Goal: Transaction & Acquisition: Purchase product/service

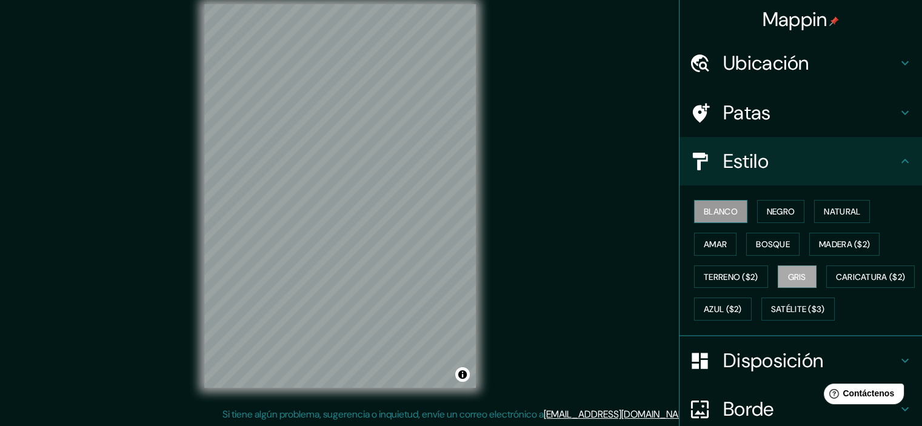
scroll to position [34, 0]
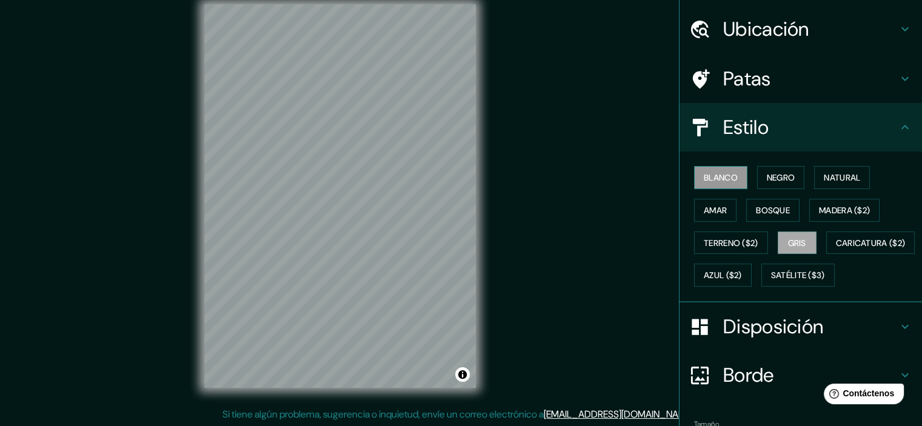
click at [720, 172] on font "Blanco" at bounding box center [721, 177] width 34 height 11
click at [767, 175] on font "Negro" at bounding box center [781, 177] width 28 height 11
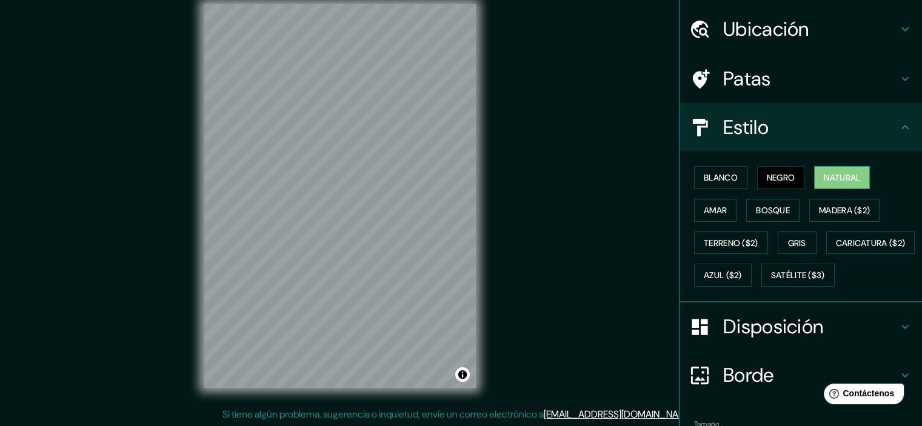
click at [831, 178] on font "Natural" at bounding box center [842, 177] width 36 height 11
click at [717, 209] on font "Amar" at bounding box center [715, 210] width 23 height 11
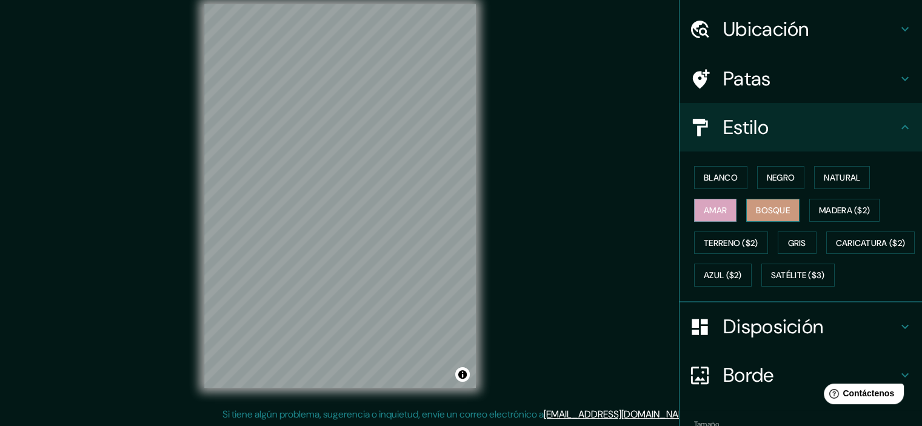
drag, startPoint x: 761, startPoint y: 208, endPoint x: 772, endPoint y: 208, distance: 10.9
click at [762, 208] on font "Bosque" at bounding box center [773, 210] width 34 height 11
click at [853, 168] on button "Natural" at bounding box center [842, 177] width 56 height 23
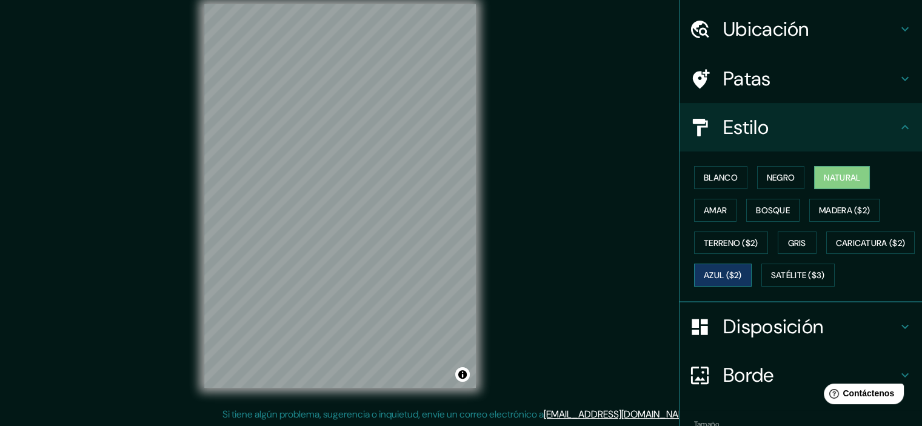
click at [742, 276] on font "Azul ($2)" at bounding box center [723, 275] width 38 height 11
click at [767, 287] on div "Blanco Negro Natural Amar Bosque Madera ($2) Terreno ($2) Gris Caricatura ($2) …" at bounding box center [805, 226] width 233 height 130
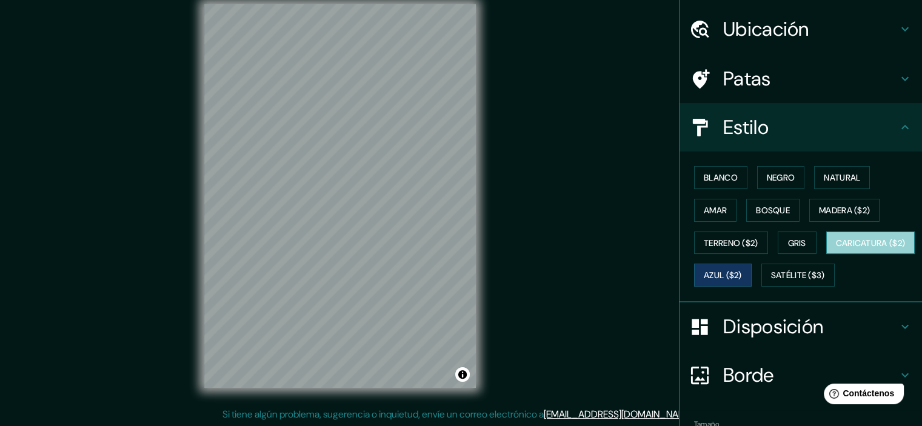
click at [836, 248] on font "Caricatura ($2)" at bounding box center [871, 243] width 70 height 11
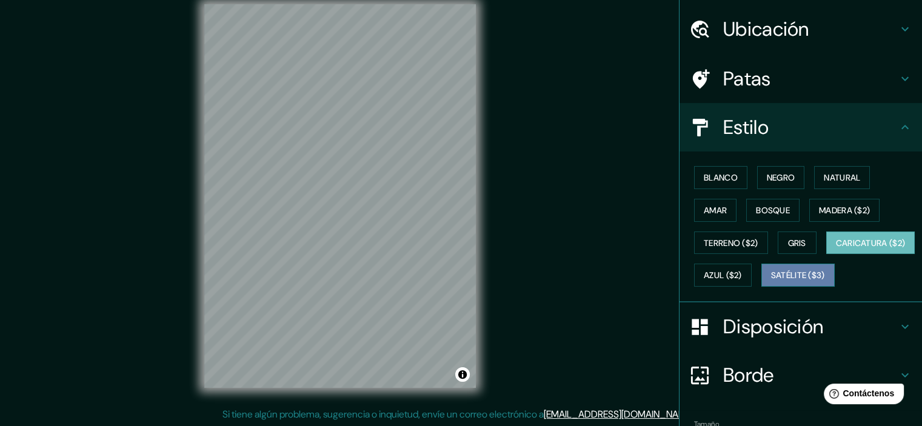
click at [771, 283] on font "Satélite ($3)" at bounding box center [798, 275] width 54 height 16
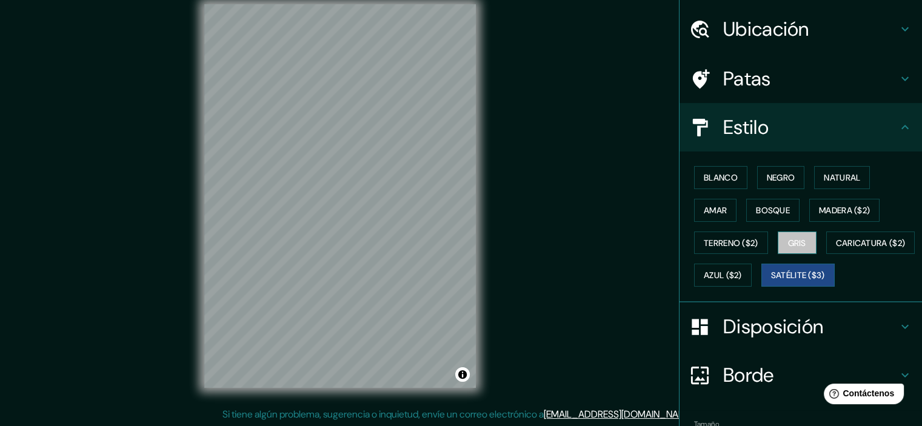
click at [778, 236] on button "Gris" at bounding box center [797, 243] width 39 height 23
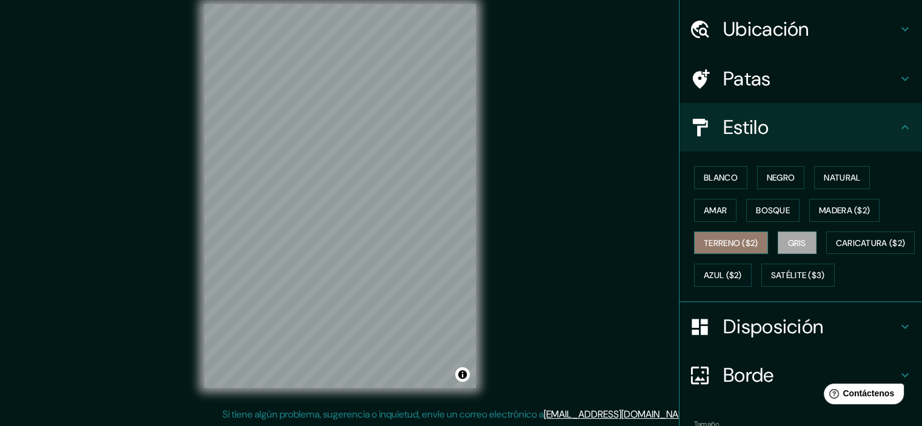
click at [744, 238] on font "Terreno ($2)" at bounding box center [731, 243] width 55 height 11
click at [778, 237] on button "Gris" at bounding box center [797, 243] width 39 height 23
